Goal: Information Seeking & Learning: Learn about a topic

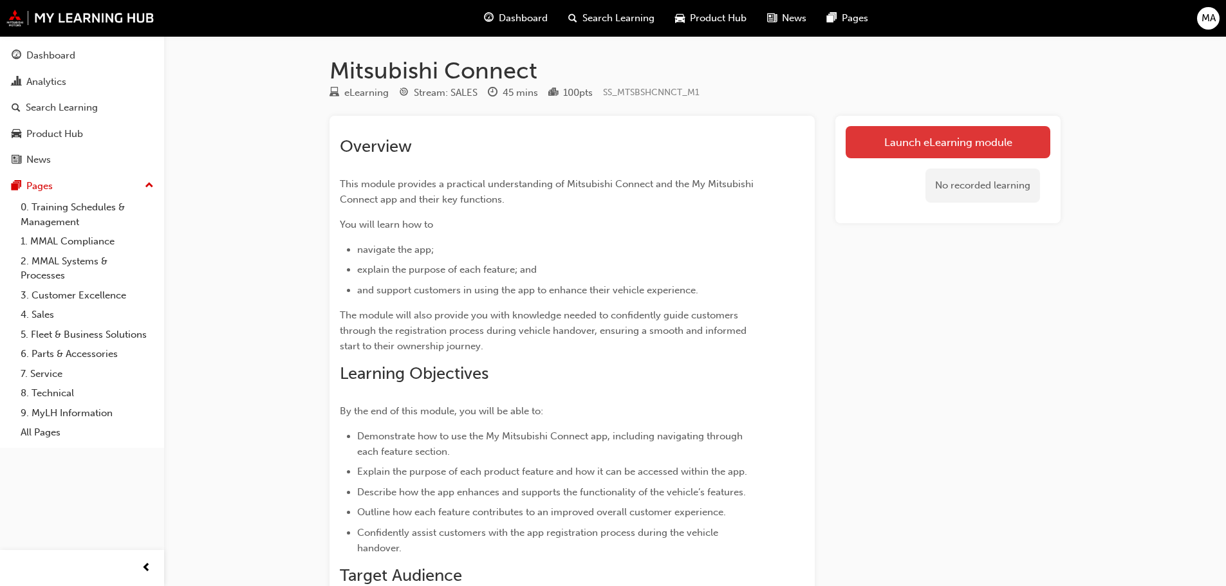
click at [887, 149] on link "Launch eLearning module" at bounding box center [947, 142] width 205 height 32
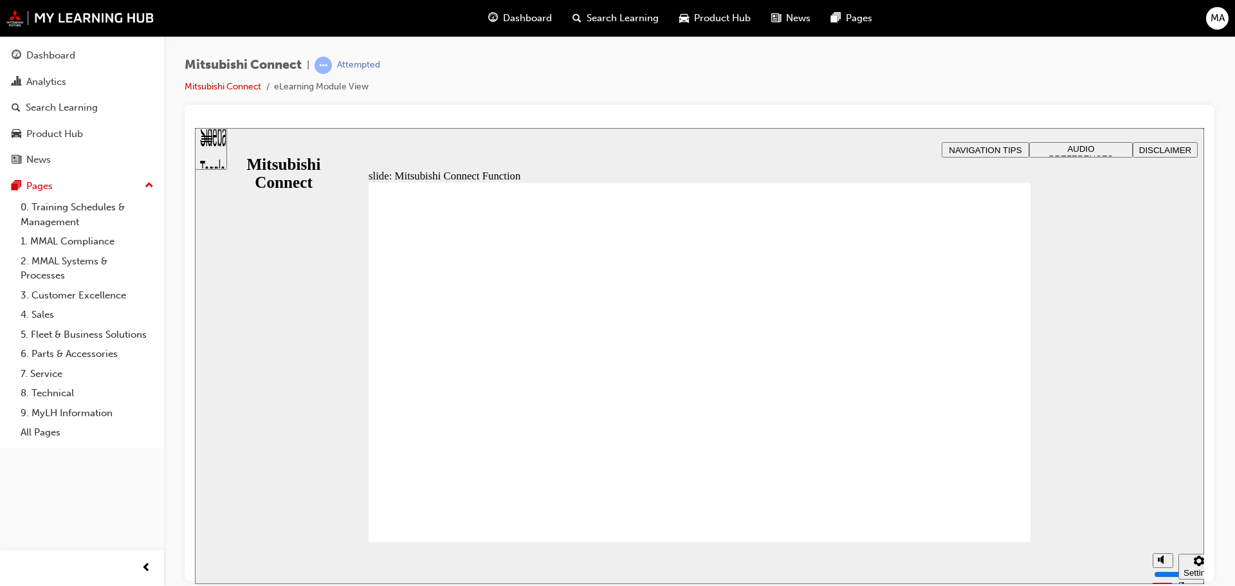
click at [1066, 151] on span "AUDIO PREFERENCES" at bounding box center [1081, 152] width 64 height 19
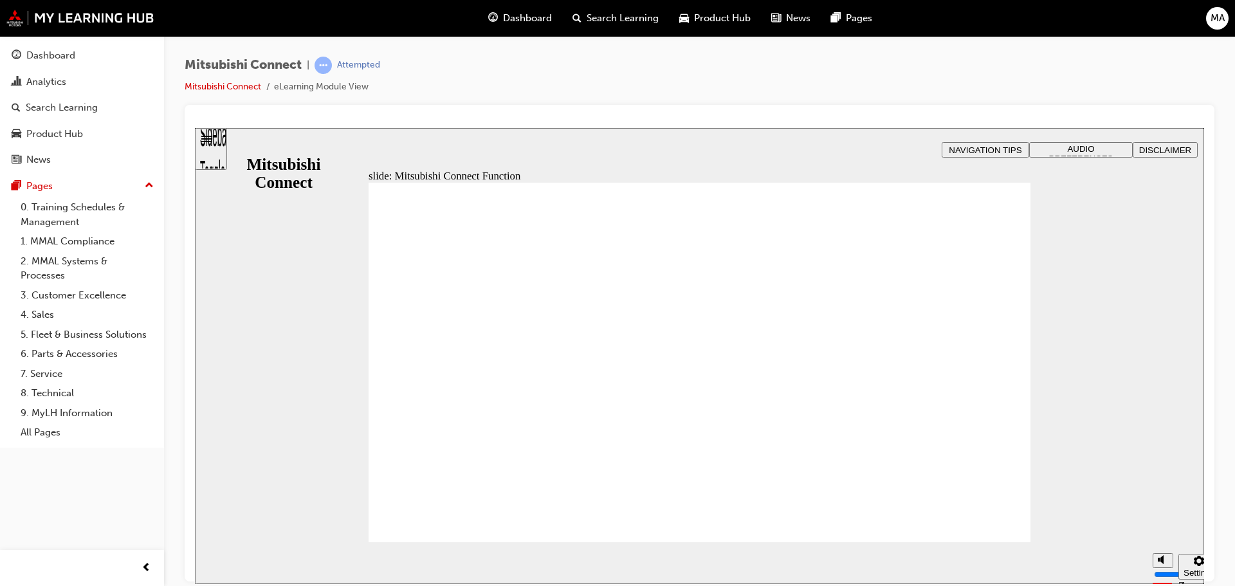
click at [1054, 146] on span "AUDIO PREFERENCES" at bounding box center [1081, 152] width 64 height 19
click at [1069, 142] on button "AUDIO PREFERENCES" at bounding box center [1081, 149] width 104 height 15
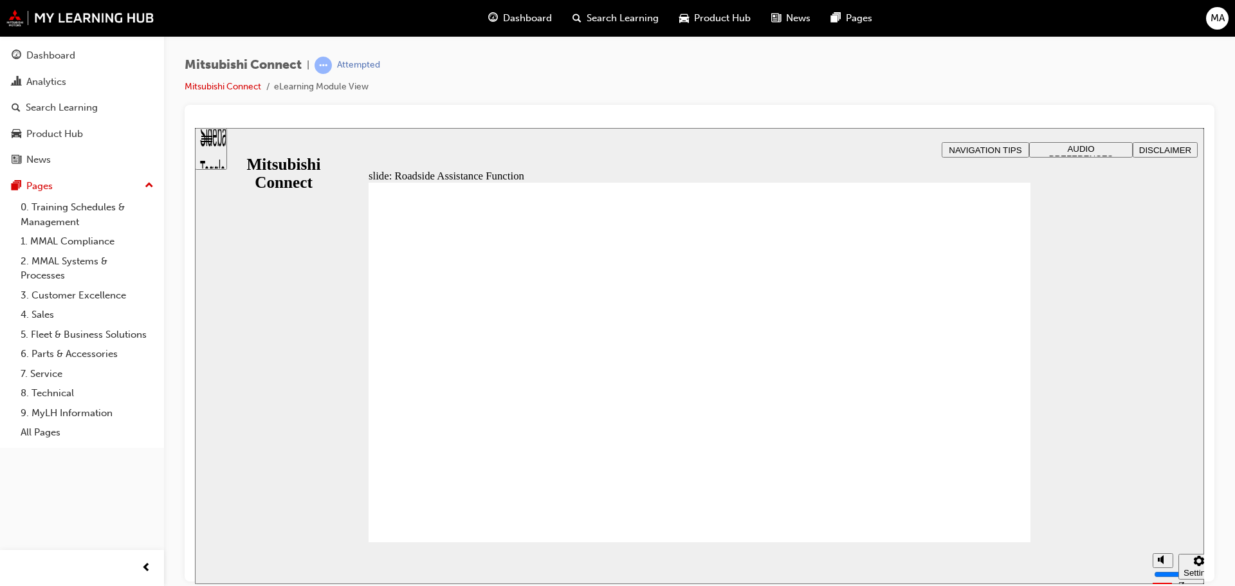
checkbox input "true"
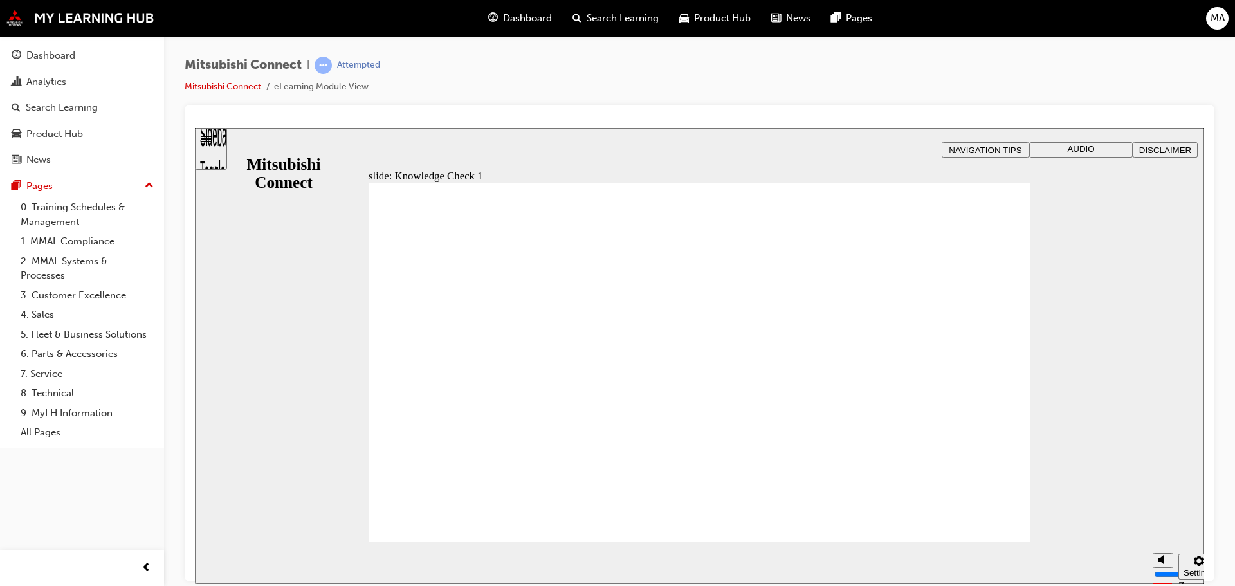
checkbox input "true"
drag, startPoint x: 402, startPoint y: 448, endPoint x: 460, endPoint y: 531, distance: 101.1
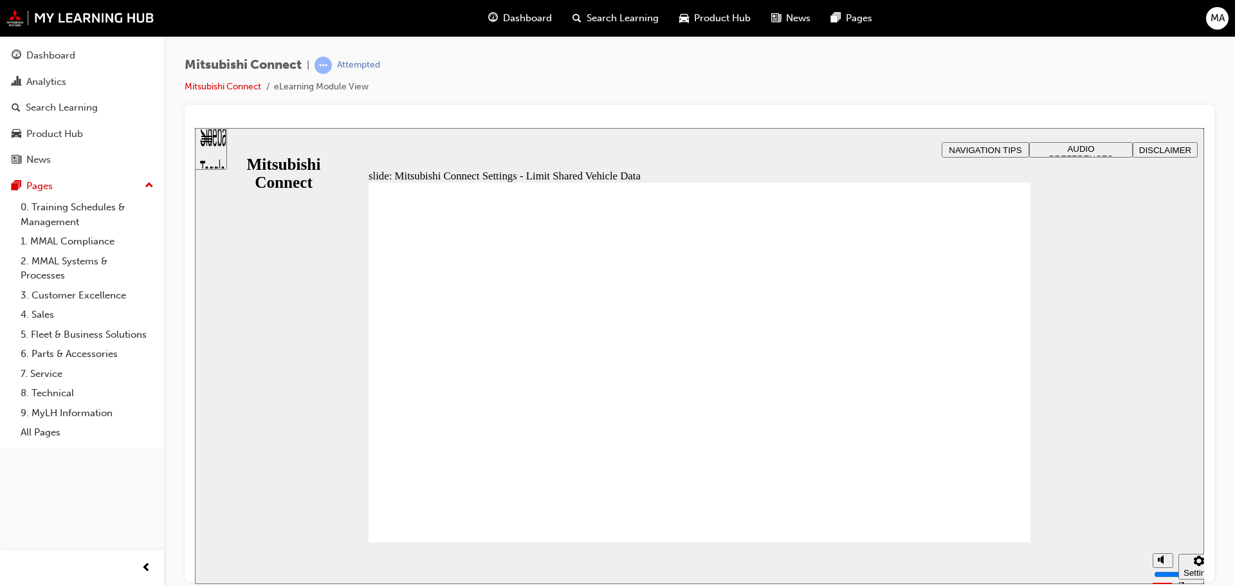
radio input "false"
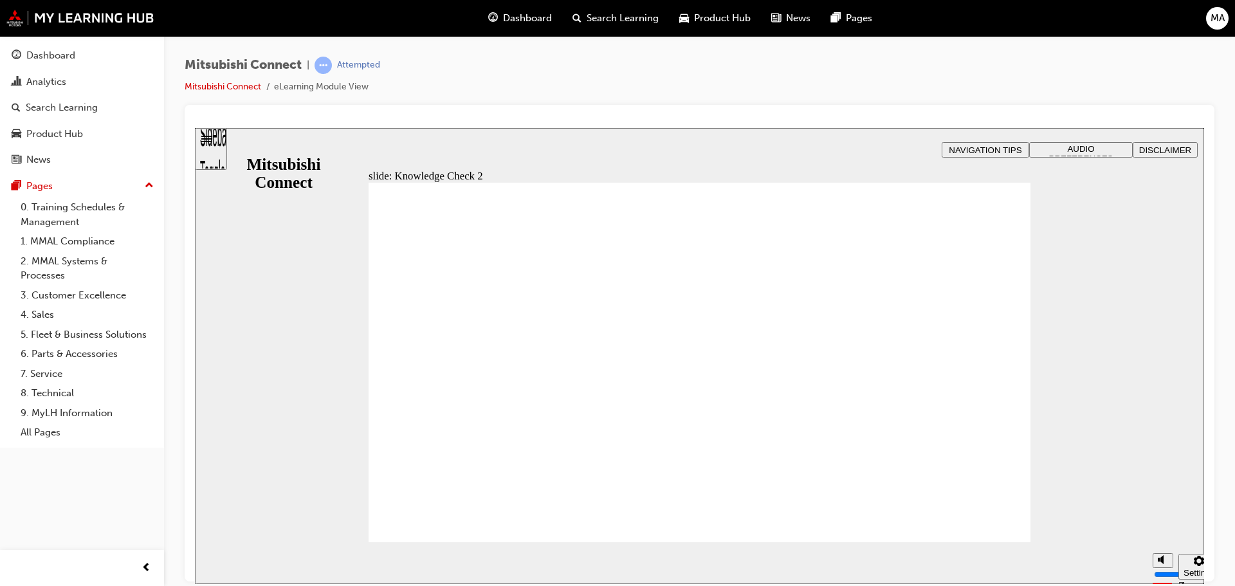
radio input "true"
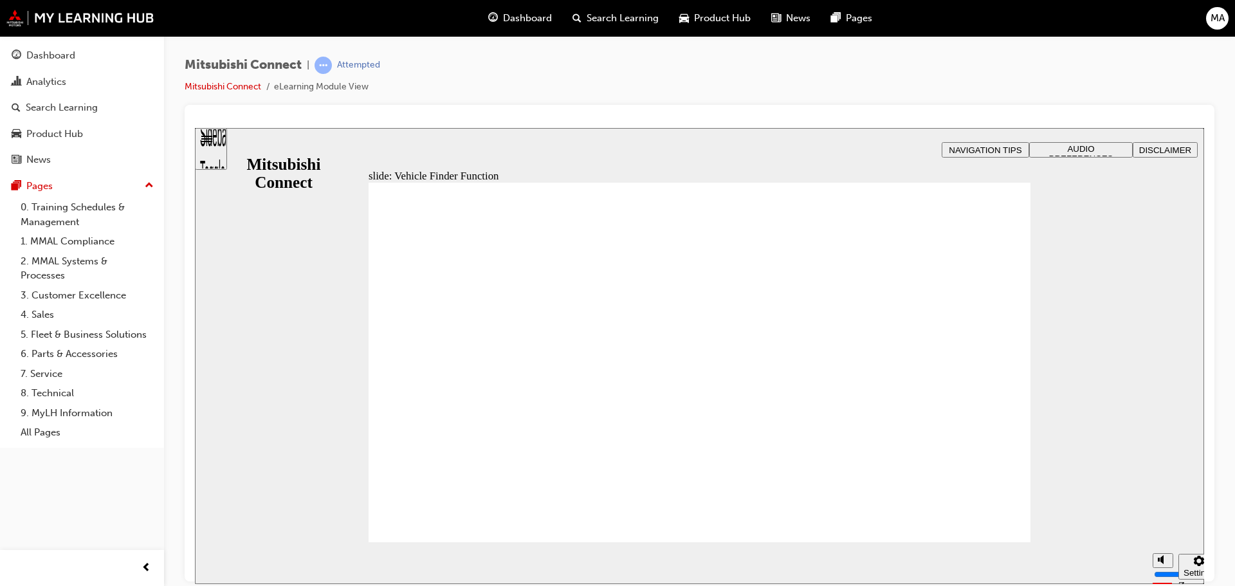
checkbox input "true"
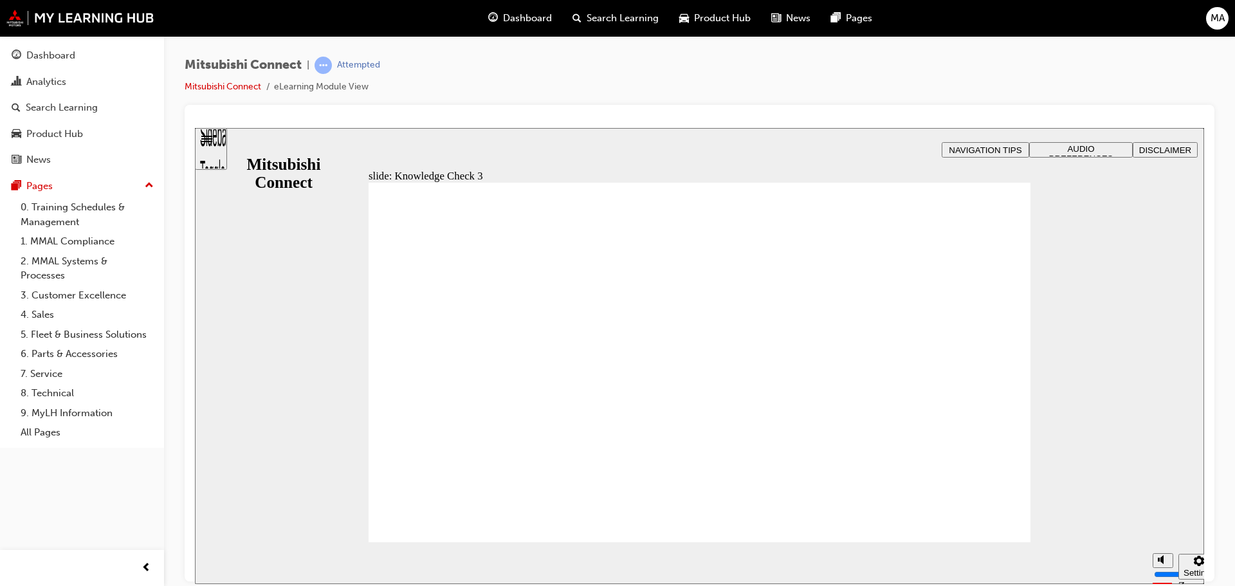
checkbox input "true"
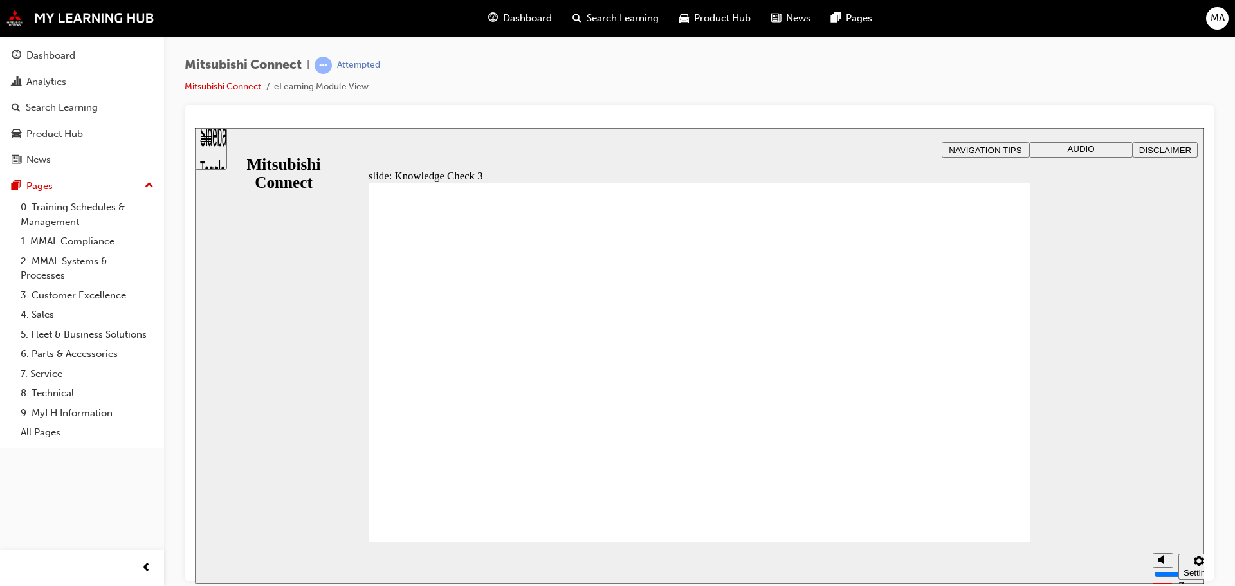
checkbox input "false"
checkbox input "true"
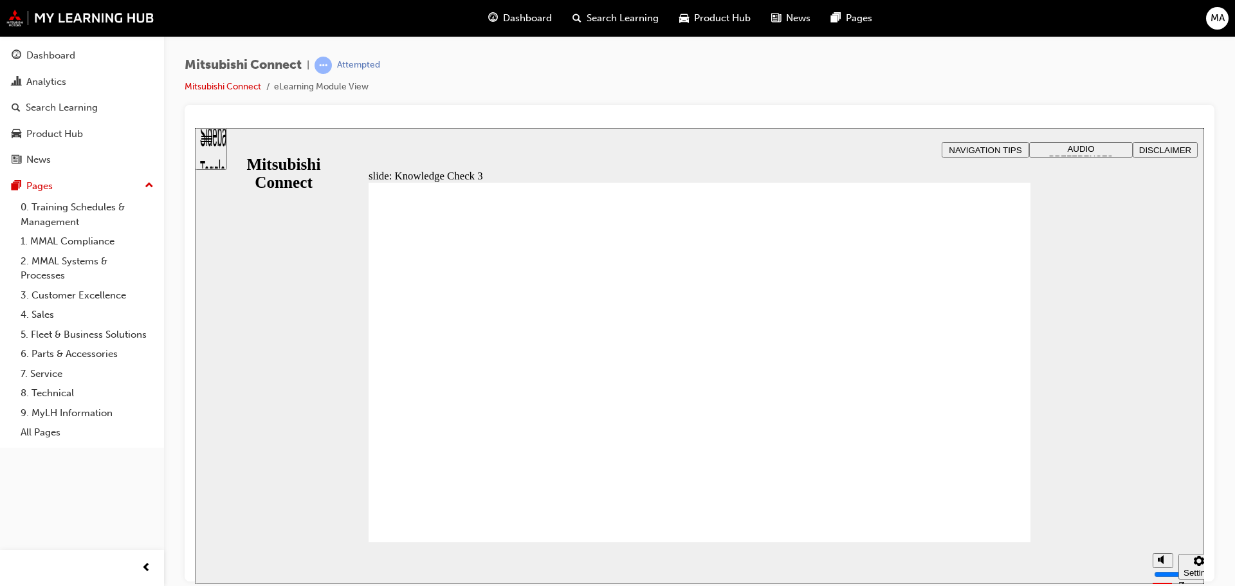
checkbox input "true"
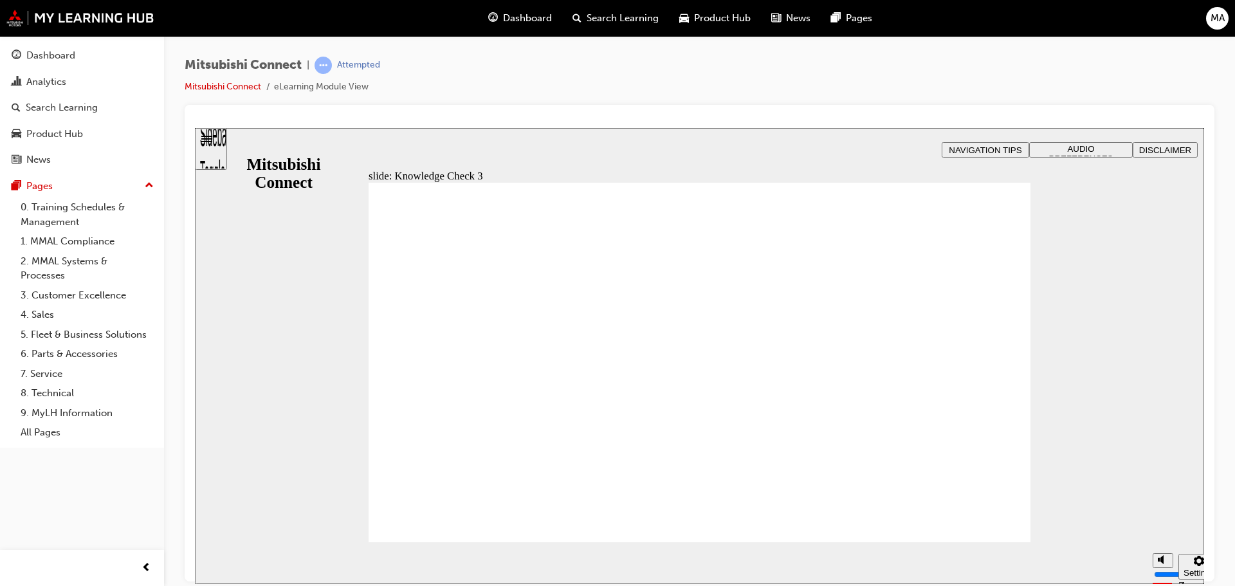
checkbox input "false"
checkbox input "true"
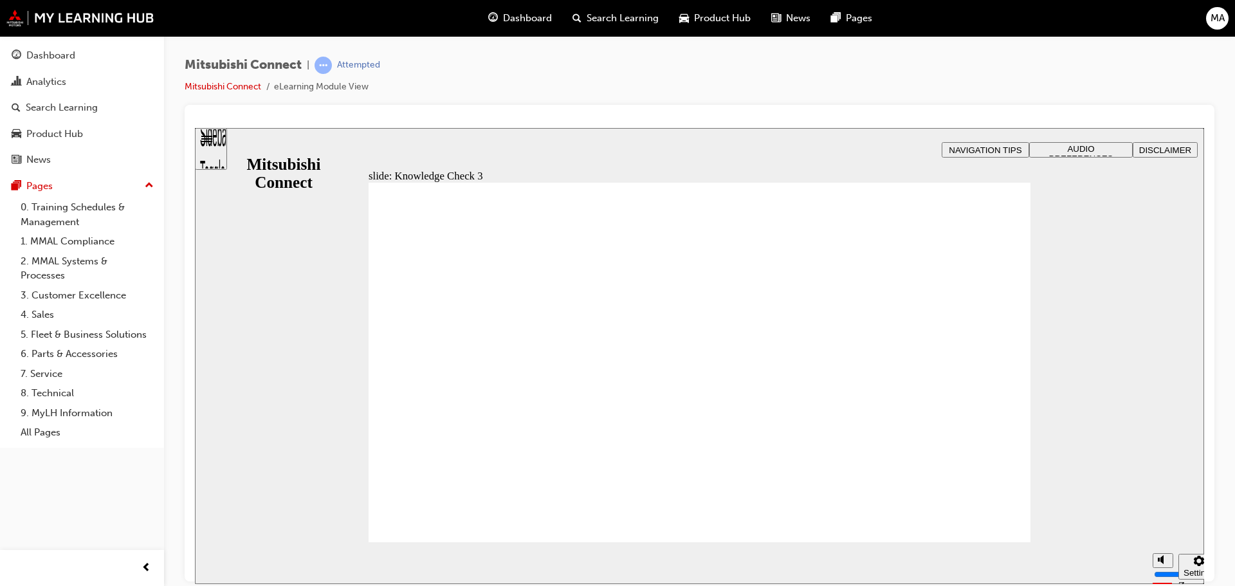
drag, startPoint x: 423, startPoint y: 509, endPoint x: 426, endPoint y: 515, distance: 6.6
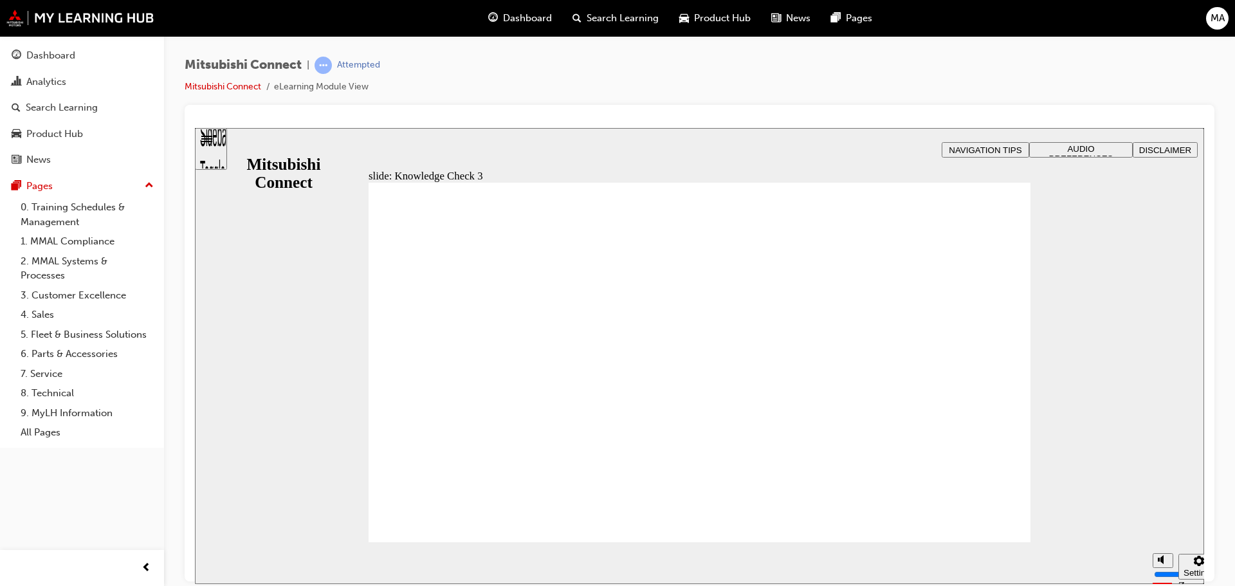
checkbox input "false"
checkbox input "true"
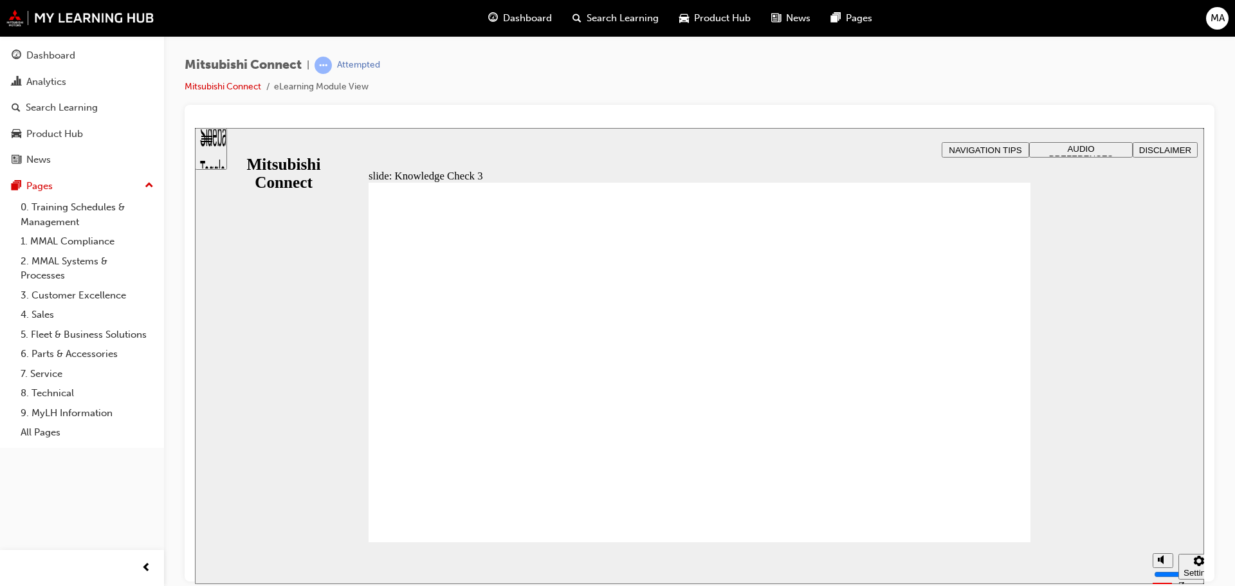
checkbox input "true"
checkbox input "false"
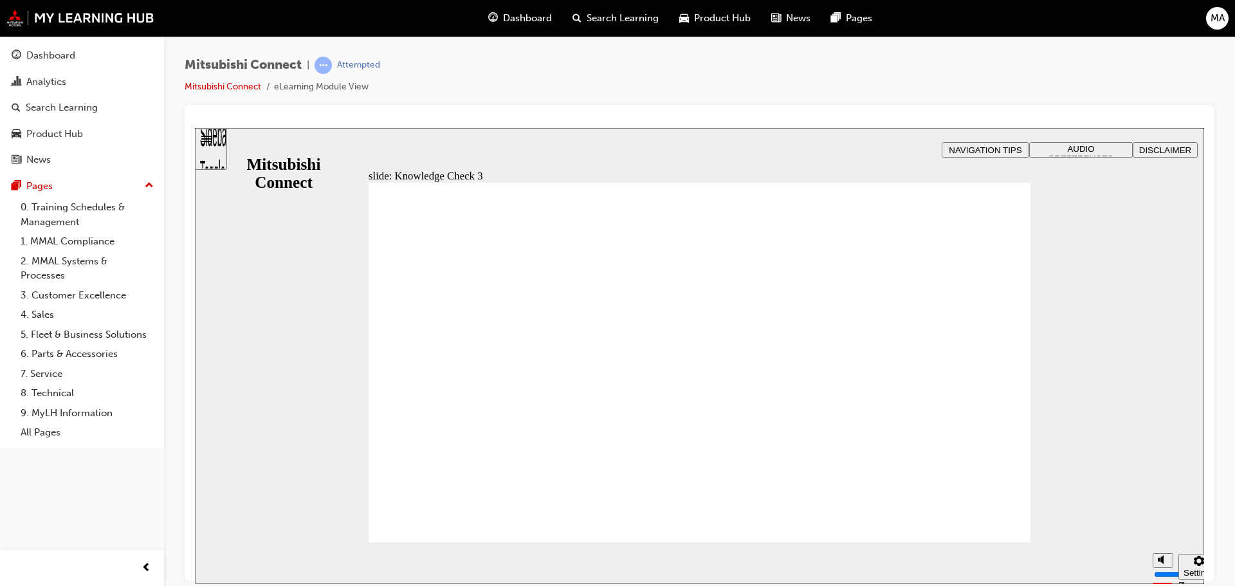
checkbox input "false"
checkbox input "true"
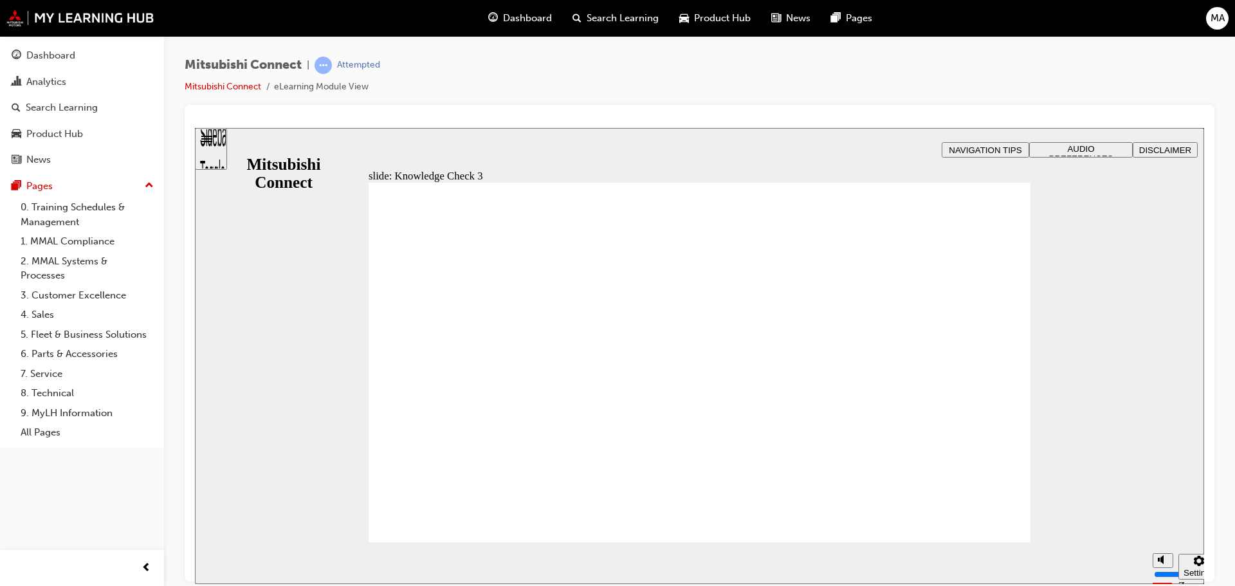
checkbox input "false"
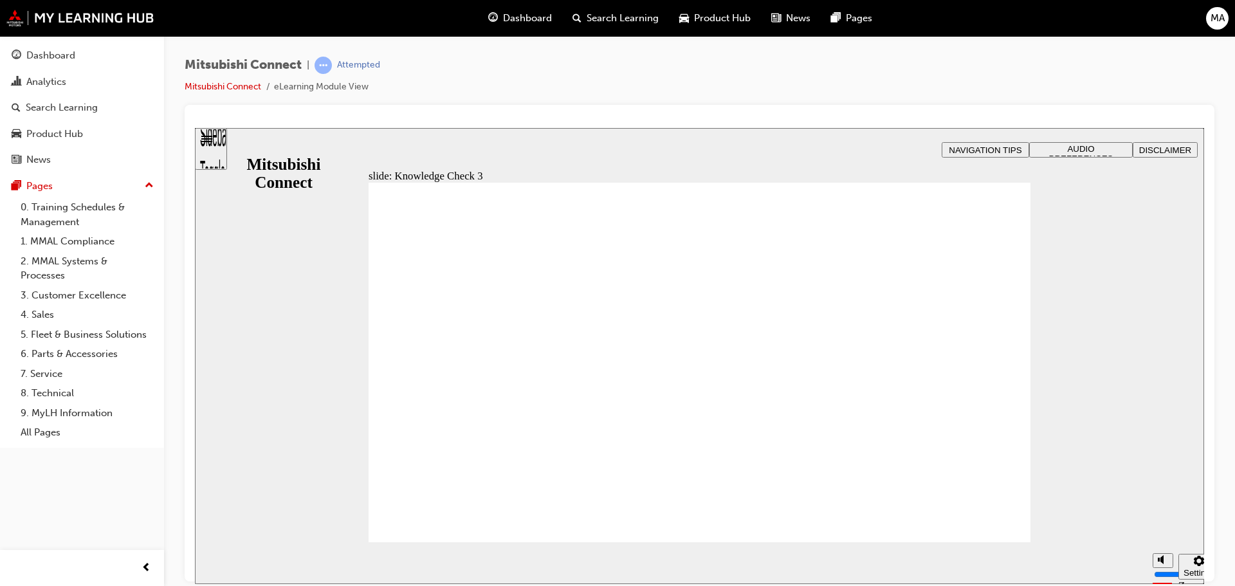
checkbox input "true"
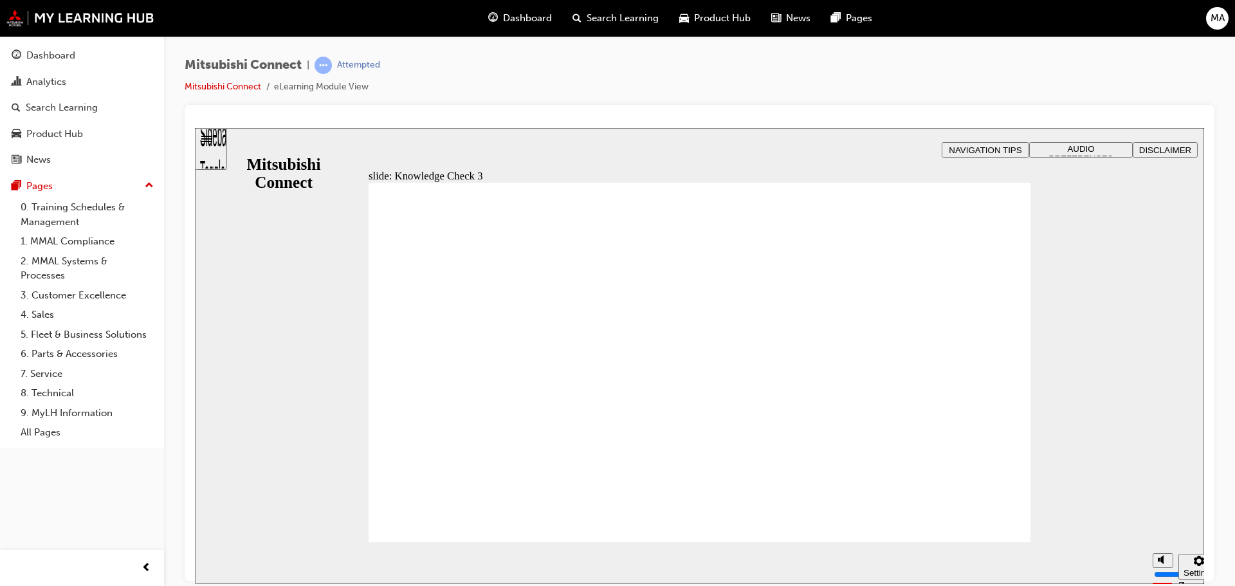
checkbox input "false"
checkbox input "true"
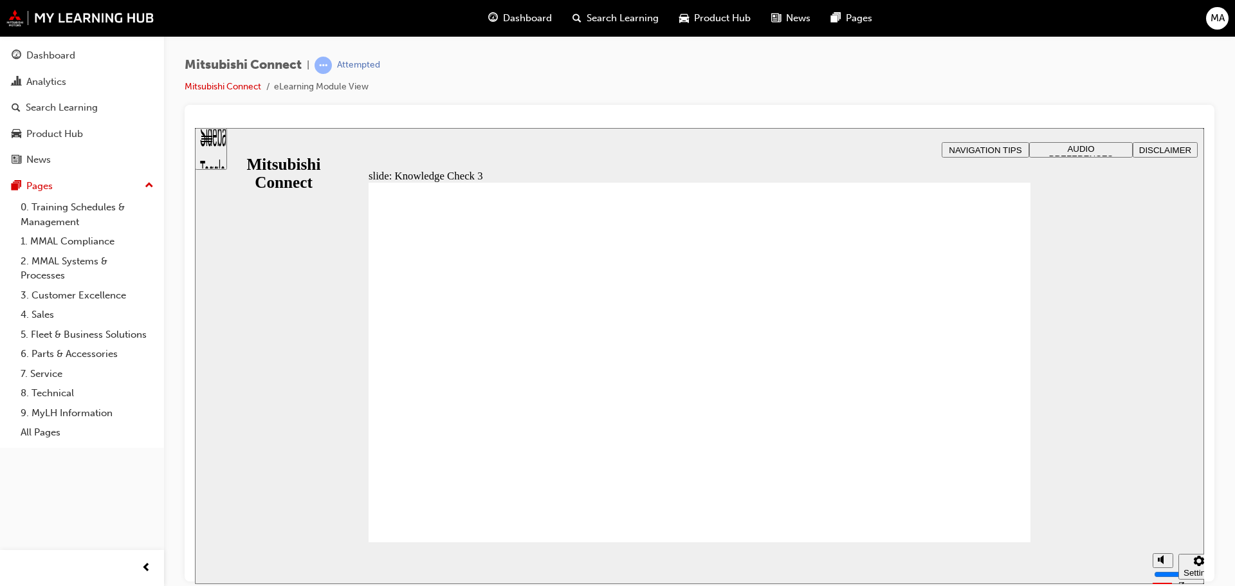
checkbox input "false"
checkbox input "true"
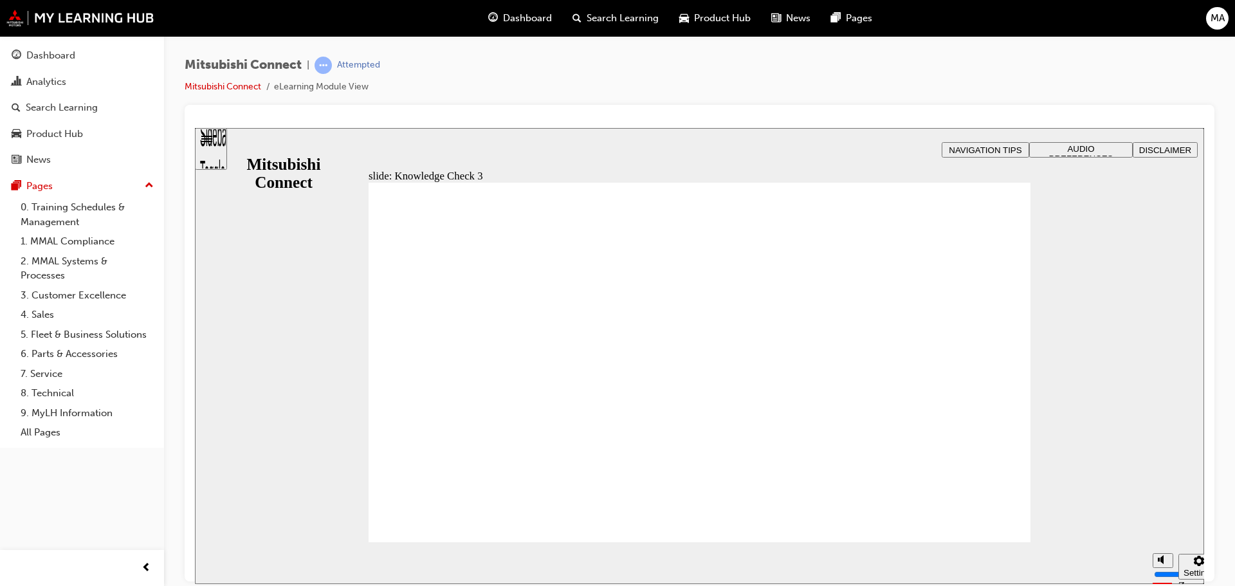
checkbox input "true"
checkbox input "false"
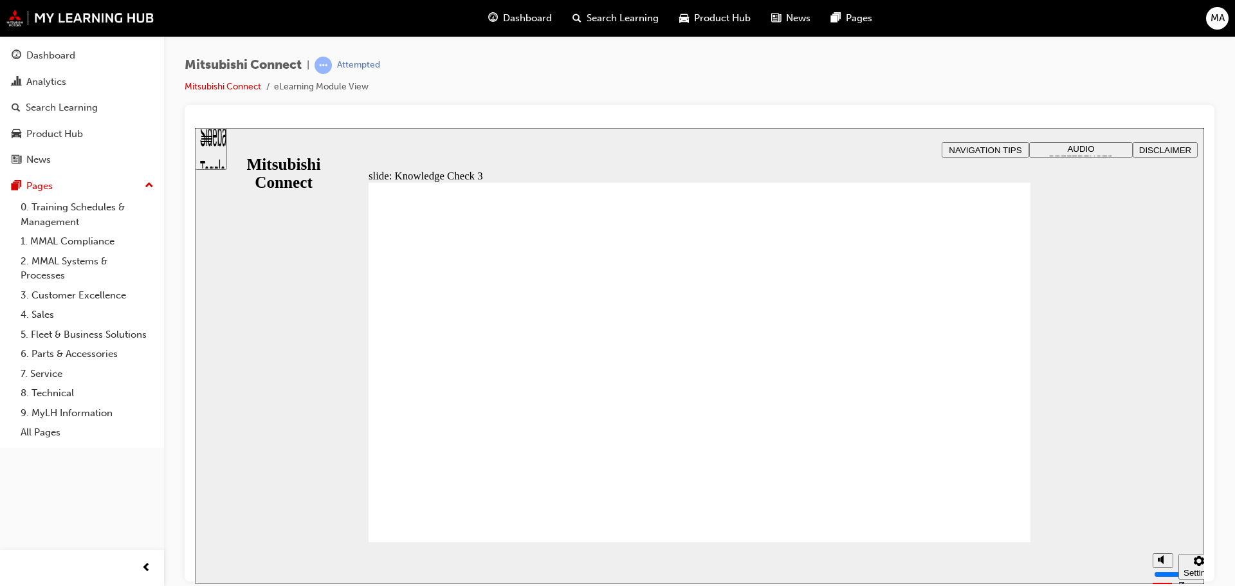
checkbox input "true"
checkbox input "false"
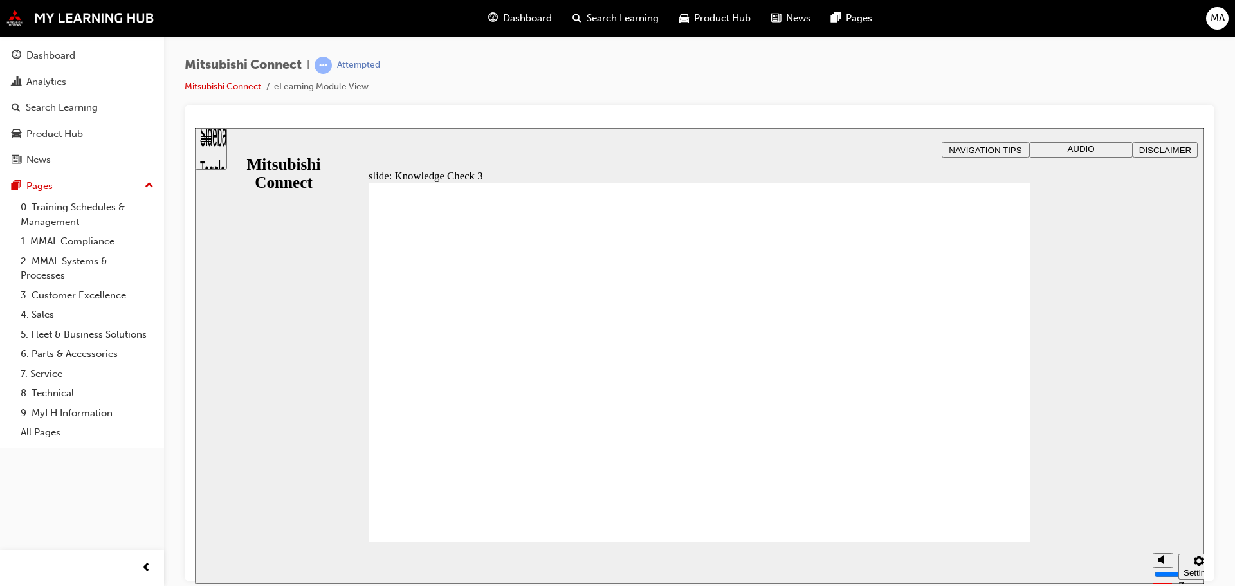
checkbox input "false"
checkbox input "true"
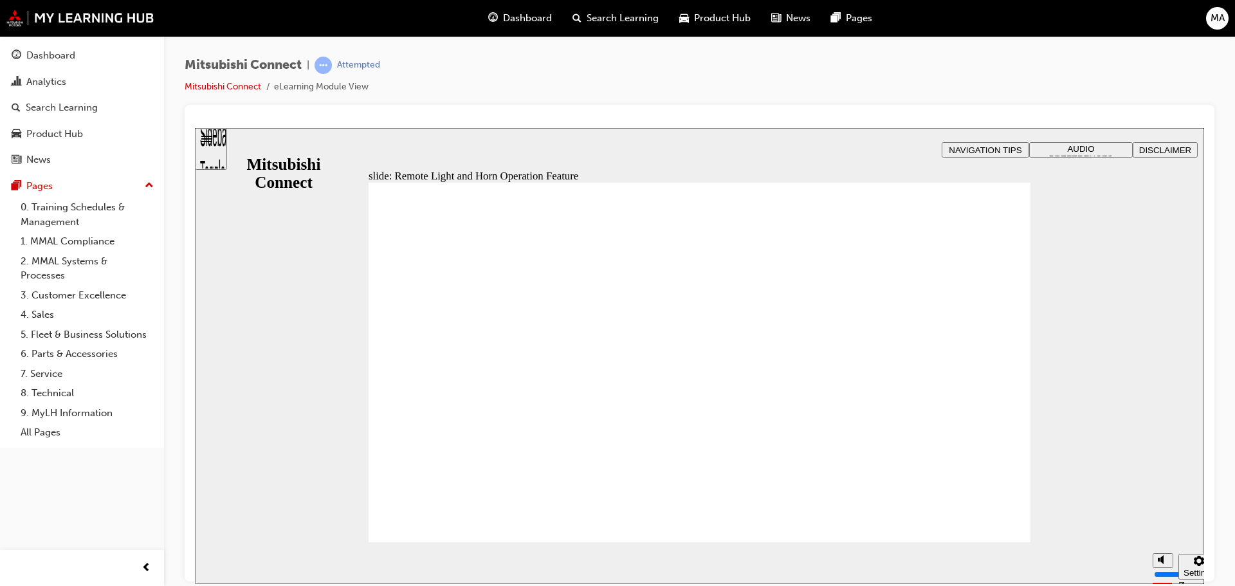
radio input "true"
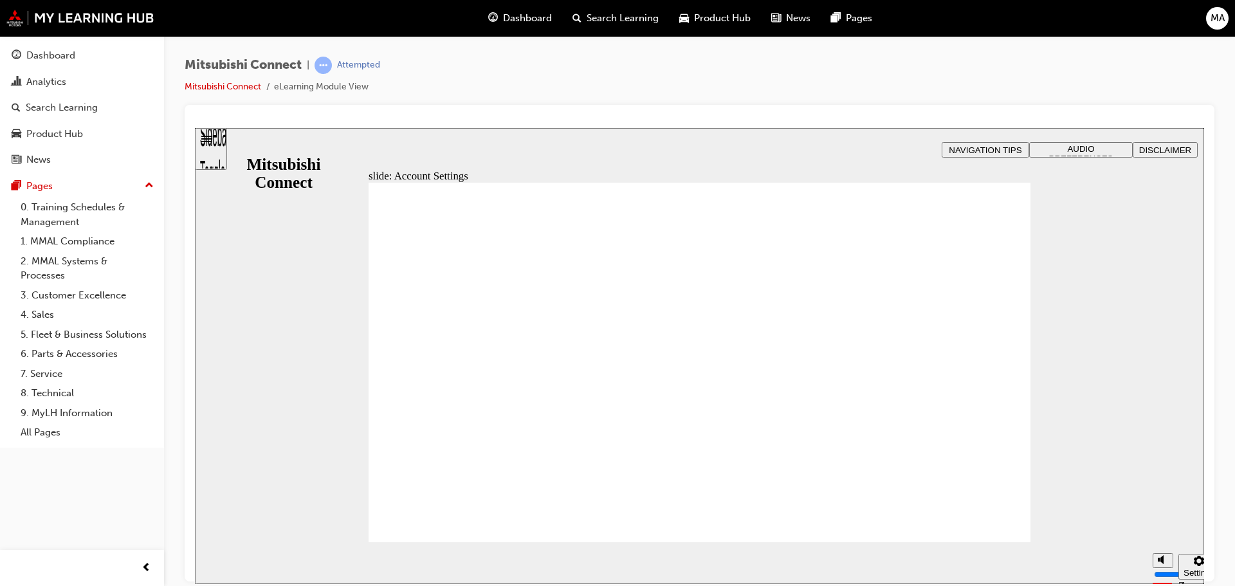
checkbox input "true"
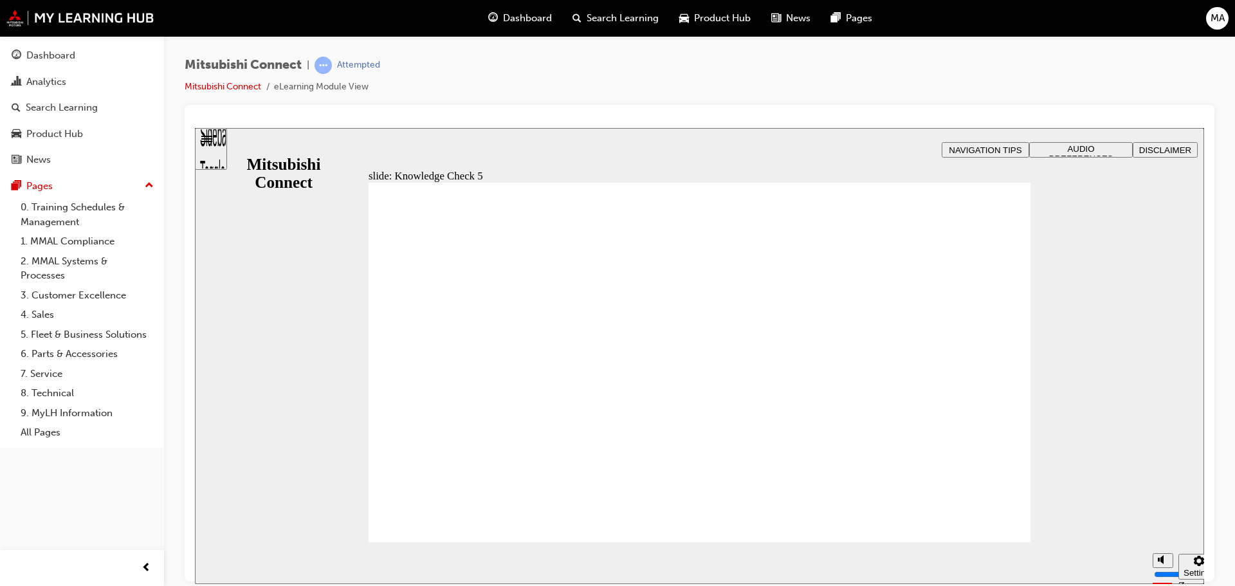
checkbox input "true"
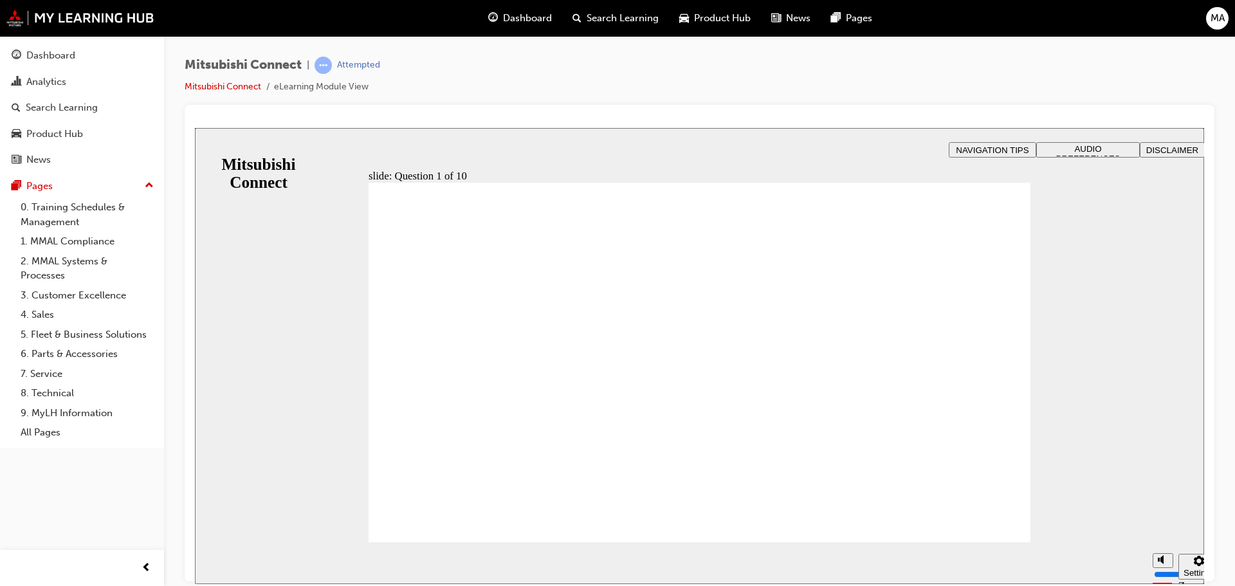
radio input "true"
checkbox input "true"
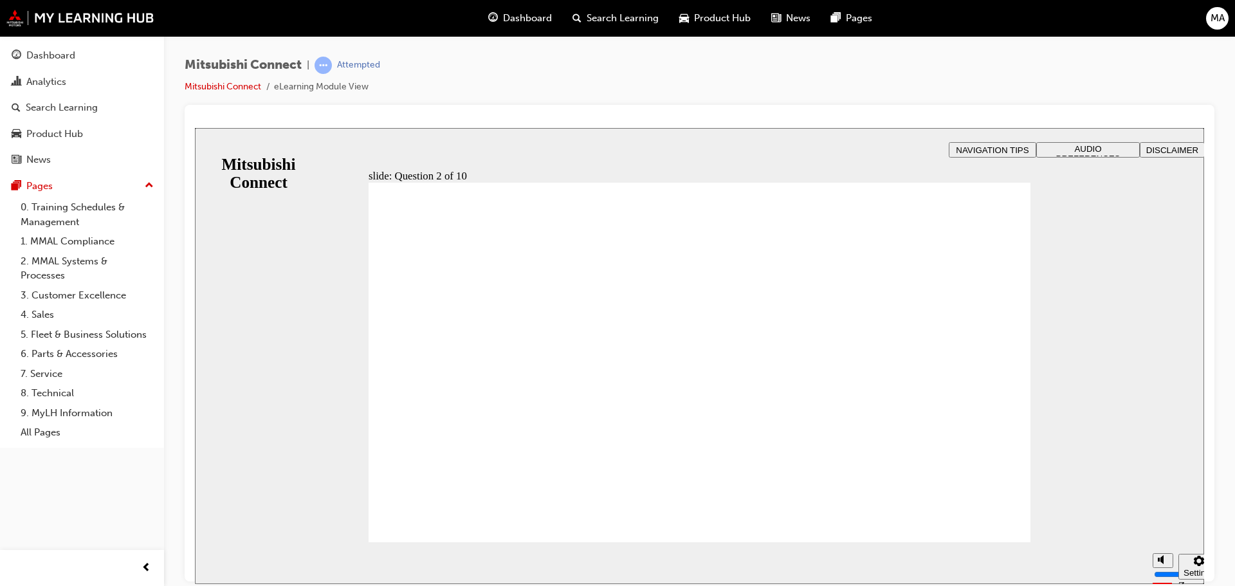
checkbox input "true"
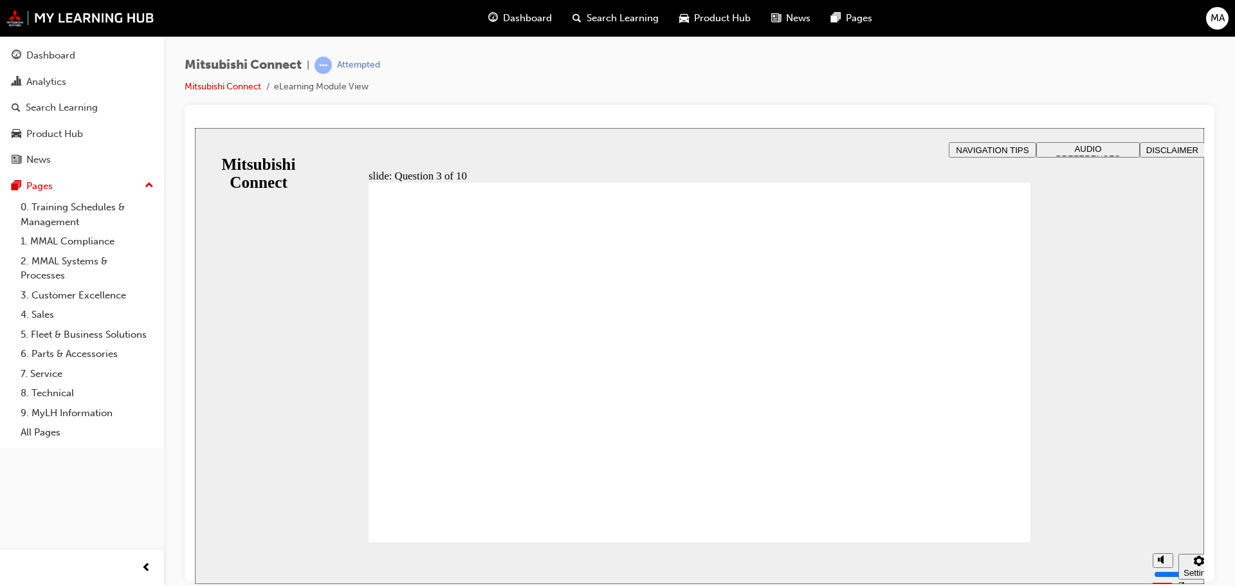
checkbox input "true"
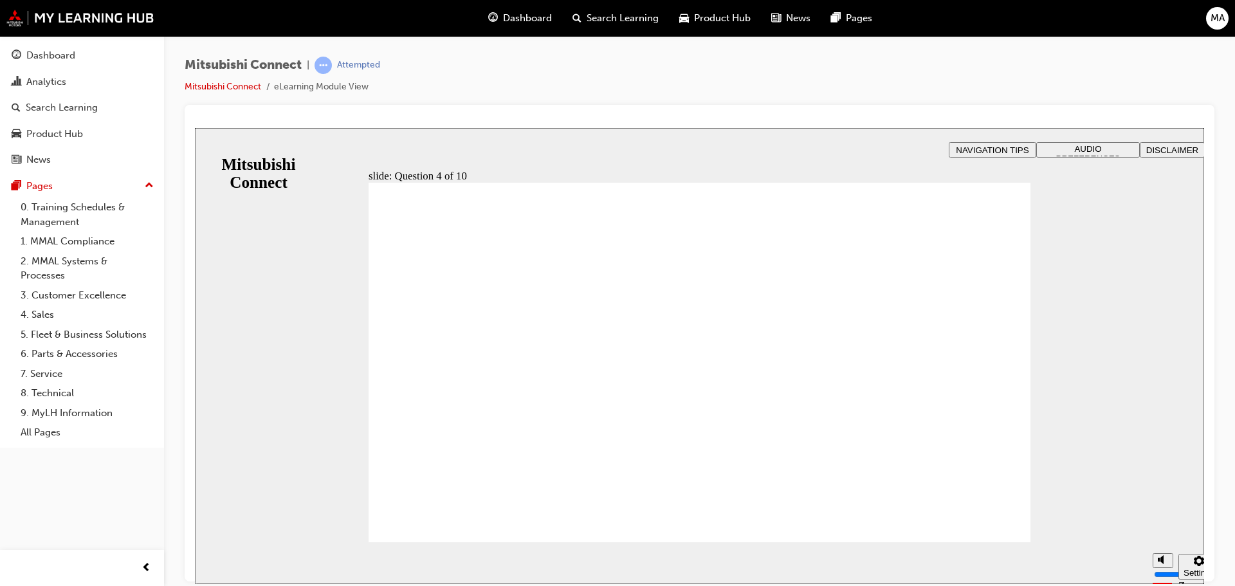
radio input "true"
checkbox input "true"
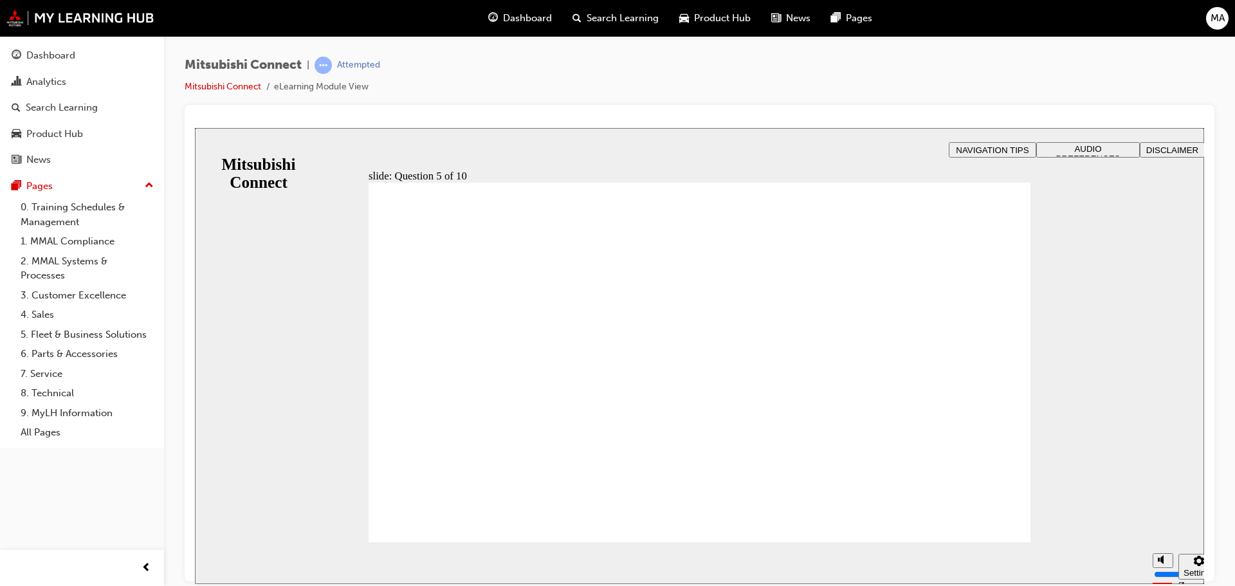
checkbox input "true"
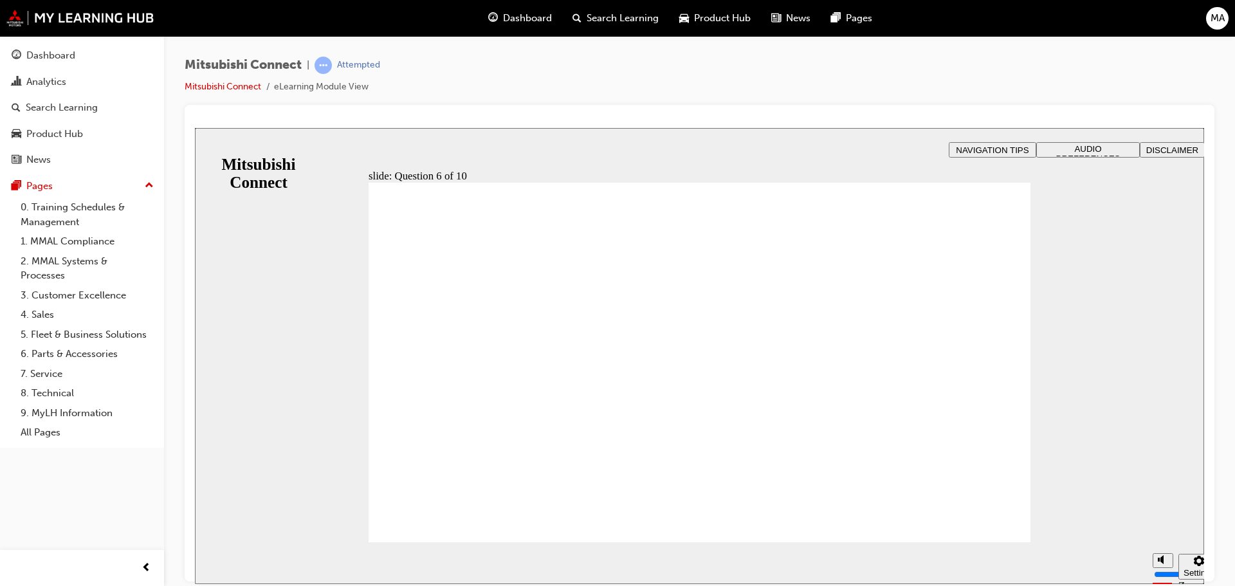
checkbox input "true"
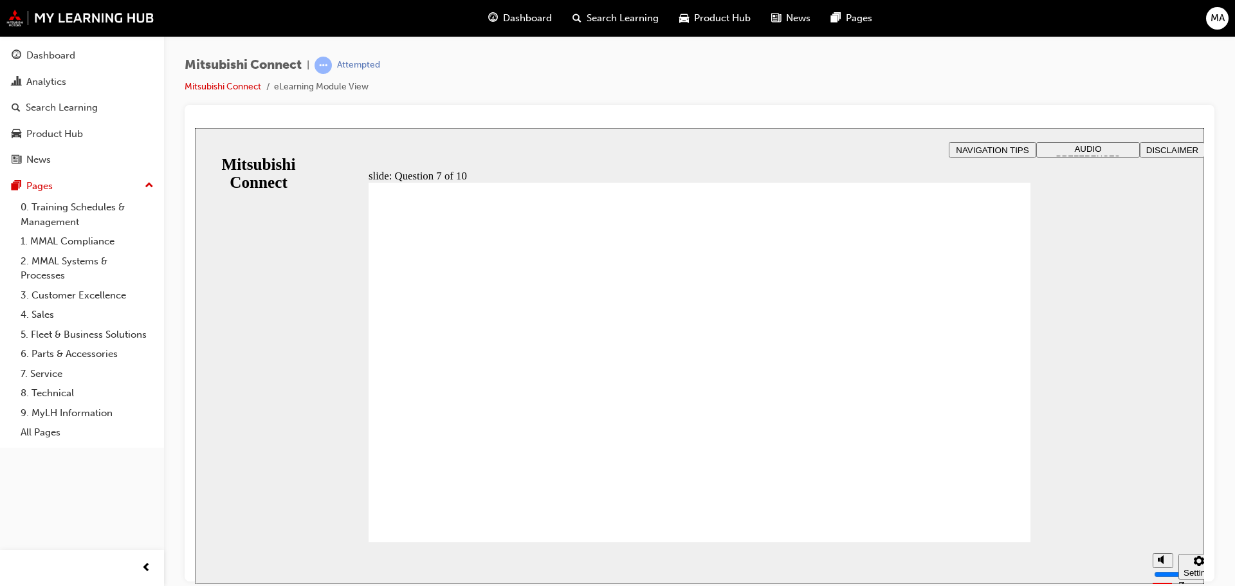
checkbox input "true"
radio input "true"
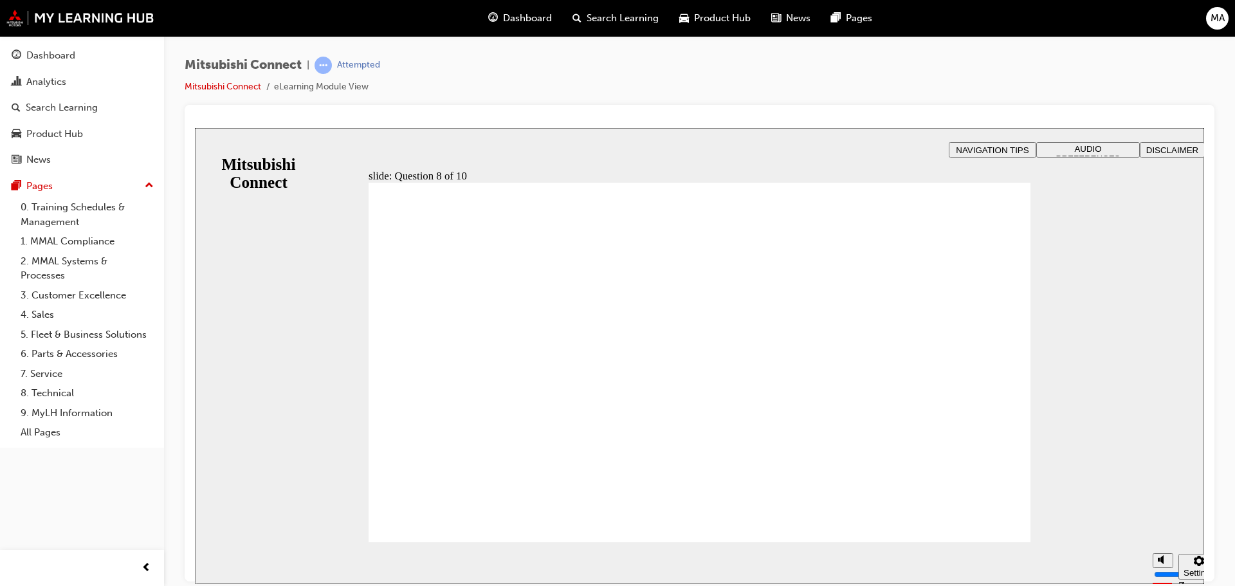
radio input "true"
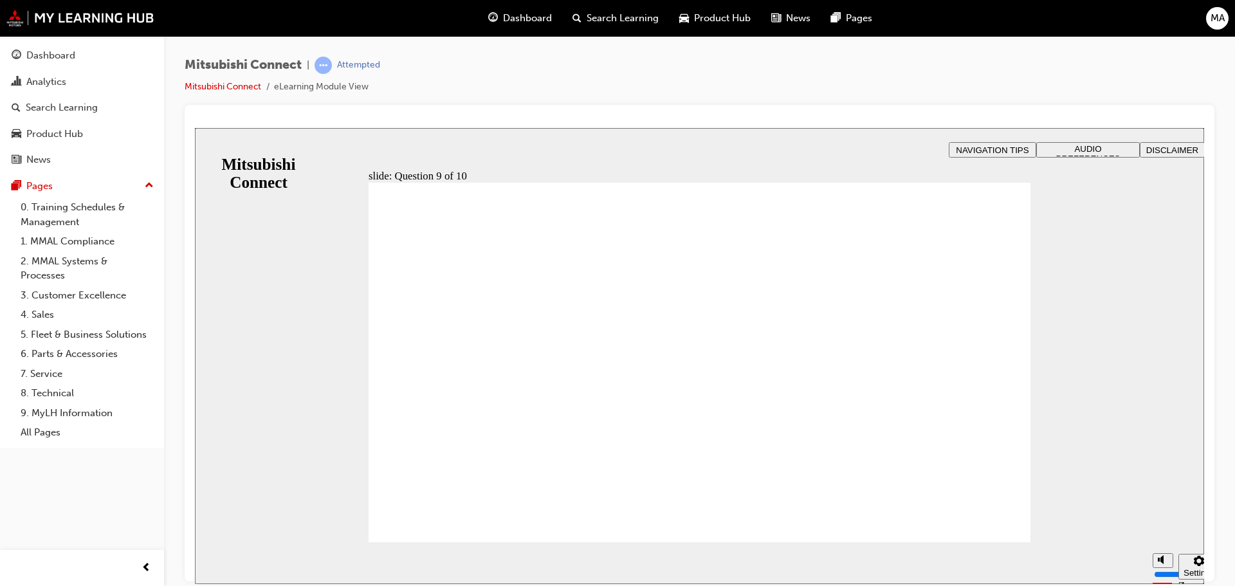
checkbox input "true"
